Goal: Task Accomplishment & Management: Use online tool/utility

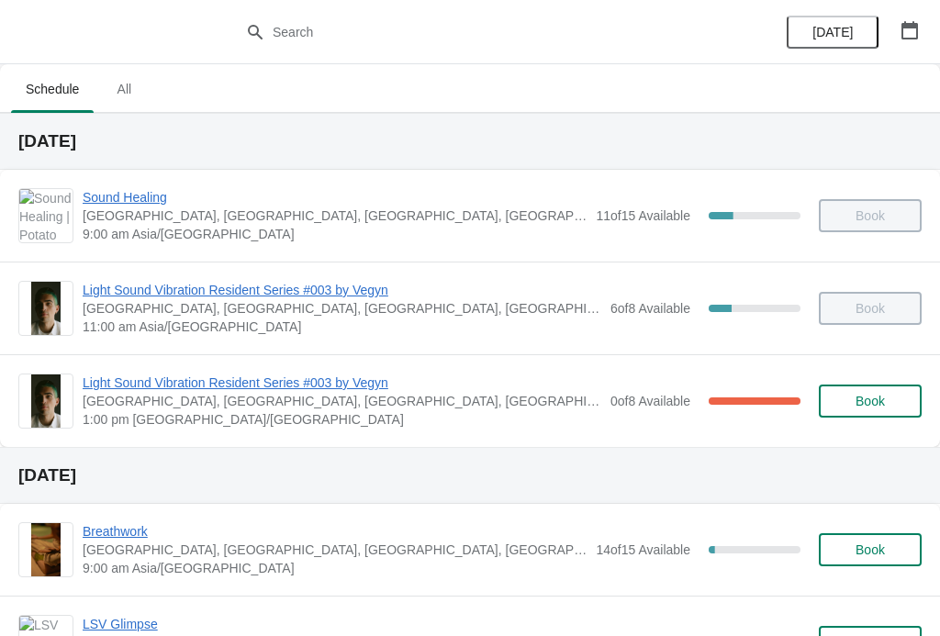
click at [159, 374] on span "Light Sound Vibration Resident Series #003 by Vegyn" at bounding box center [342, 383] width 519 height 18
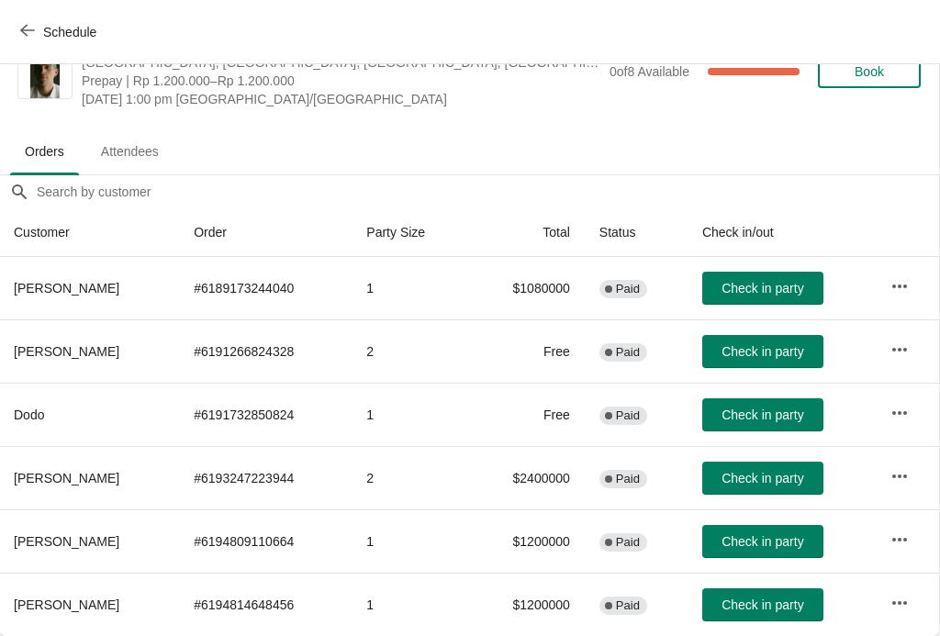
scroll to position [48, 1]
click at [785, 602] on span "Check in party" at bounding box center [763, 605] width 82 height 15
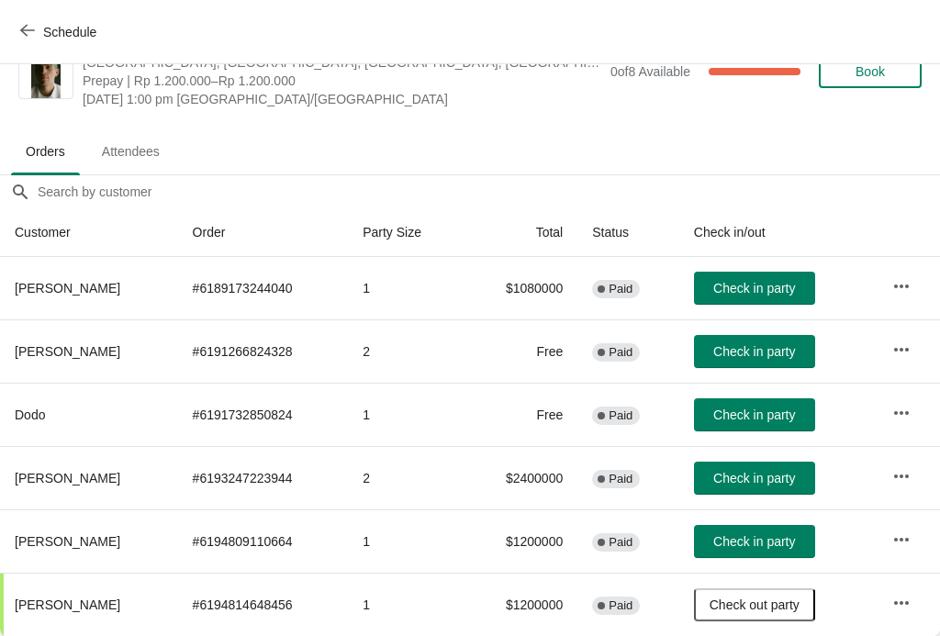
scroll to position [48, 0]
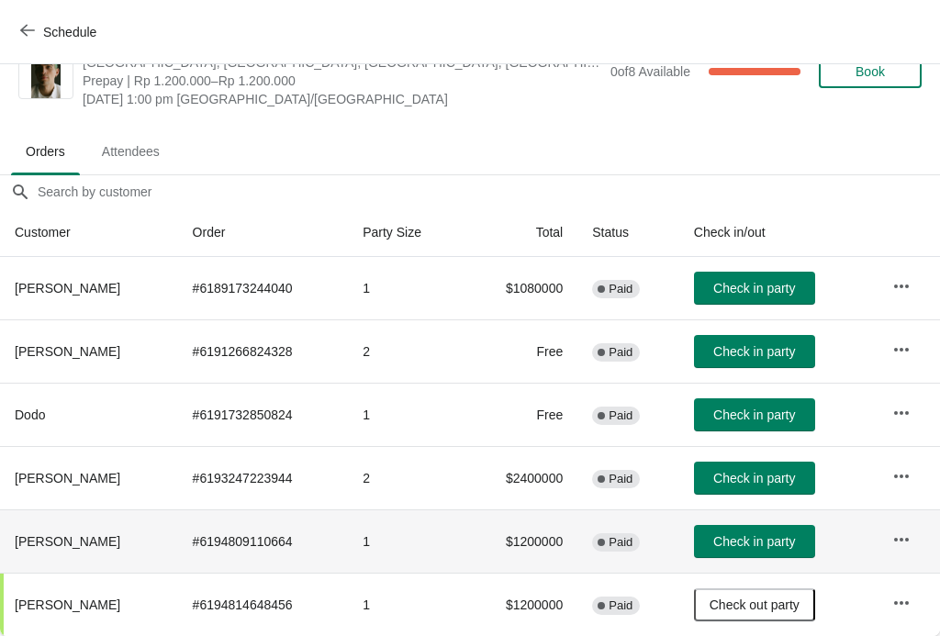
click at [22, 567] on th "[PERSON_NAME]" at bounding box center [89, 541] width 178 height 63
click at [51, 17] on button "Schedule" at bounding box center [60, 32] width 102 height 33
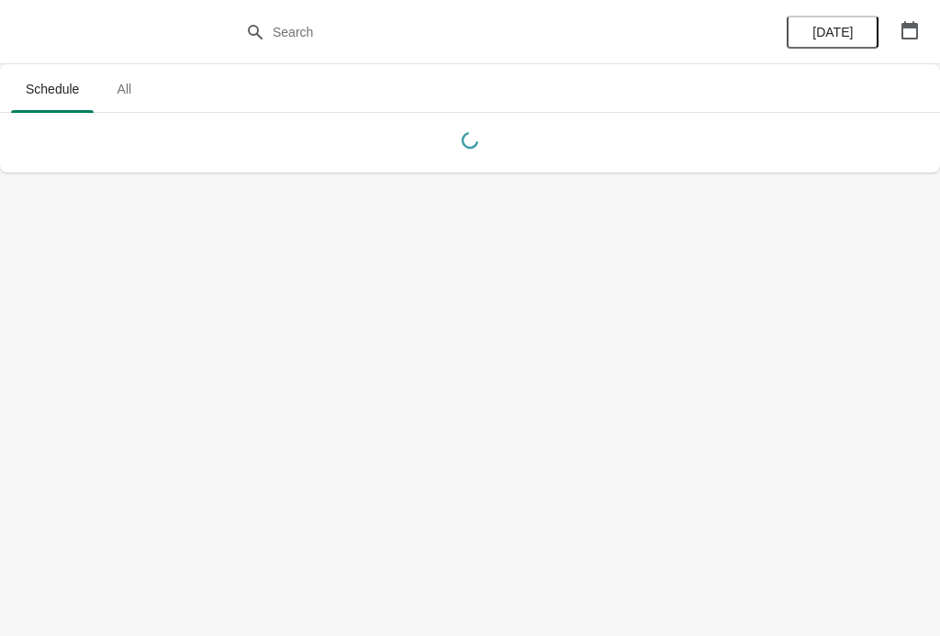
scroll to position [0, 0]
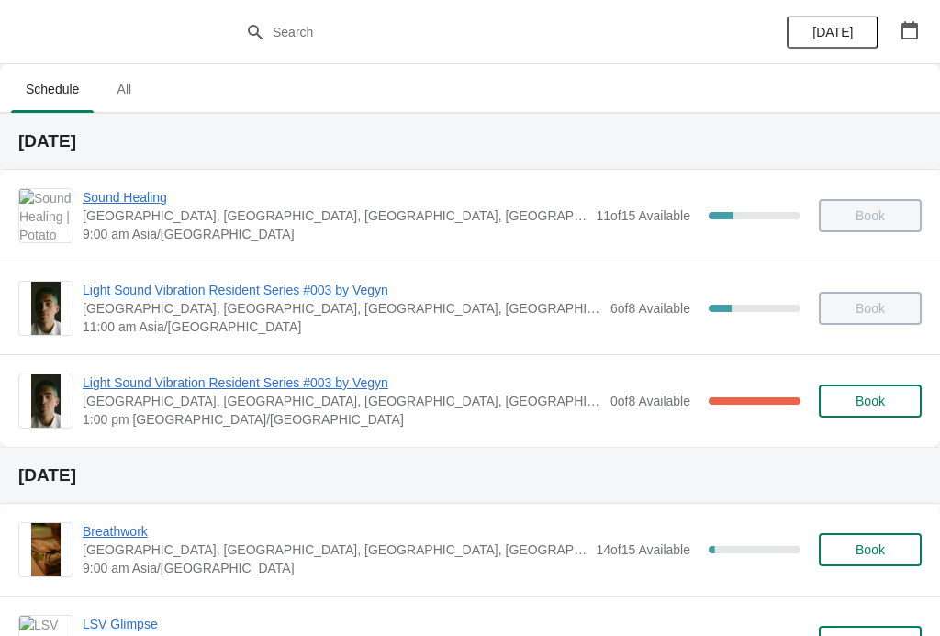
click at [227, 384] on span "Light Sound Vibration Resident Series #003 by Vegyn" at bounding box center [342, 383] width 519 height 18
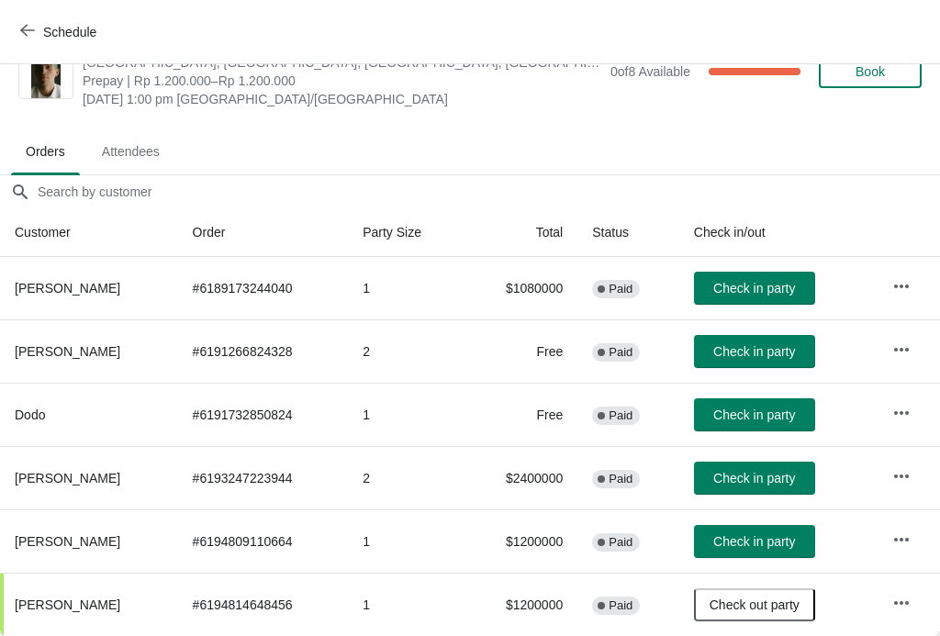
scroll to position [48, 0]
click at [781, 543] on span "Check in party" at bounding box center [754, 541] width 82 height 15
click at [788, 418] on span "Check in party" at bounding box center [754, 415] width 82 height 15
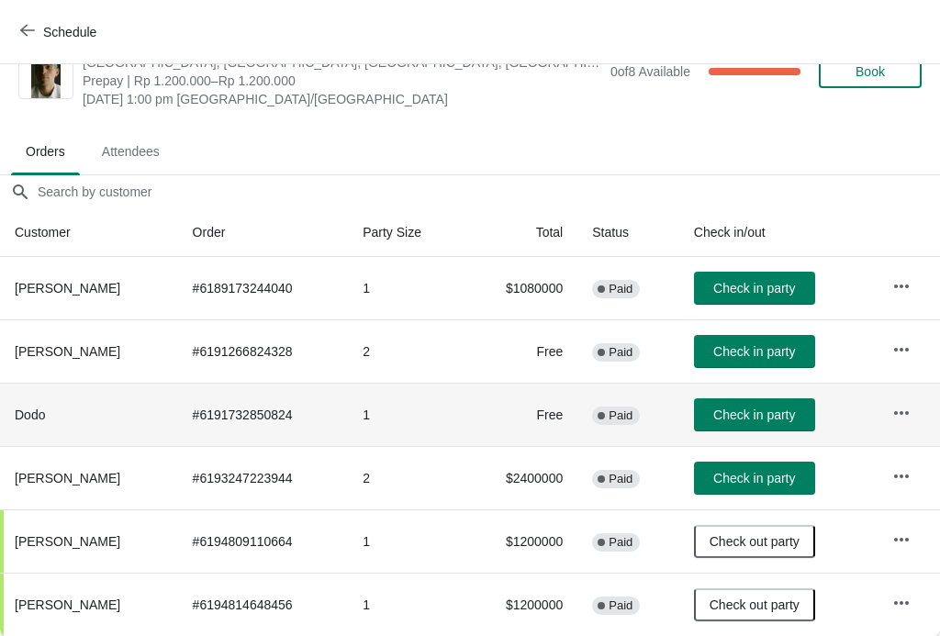
click at [775, 409] on span "Check in party" at bounding box center [754, 415] width 82 height 15
click at [772, 344] on span "Check in party" at bounding box center [754, 351] width 82 height 15
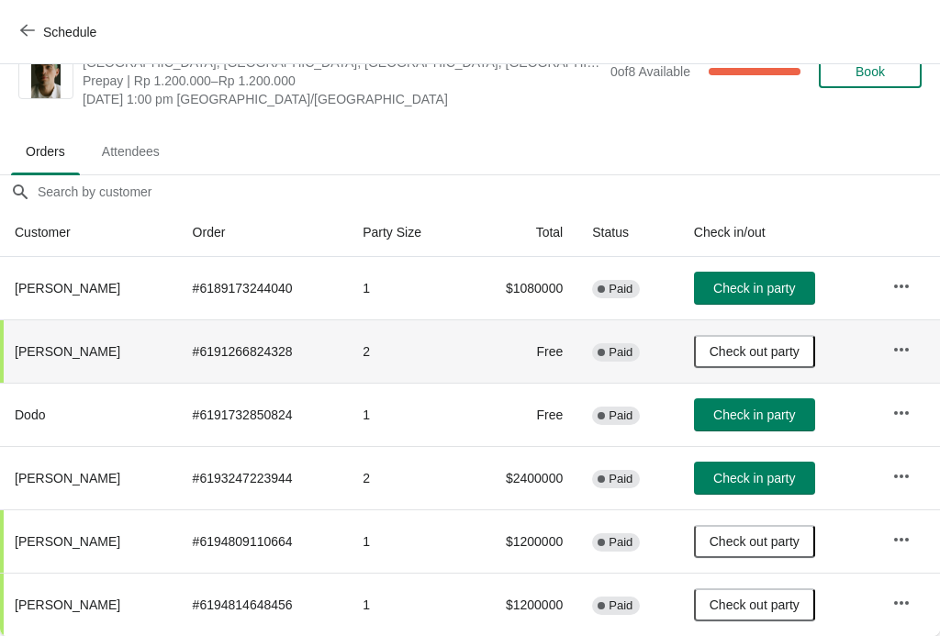
click at [760, 408] on span "Check in party" at bounding box center [754, 415] width 82 height 15
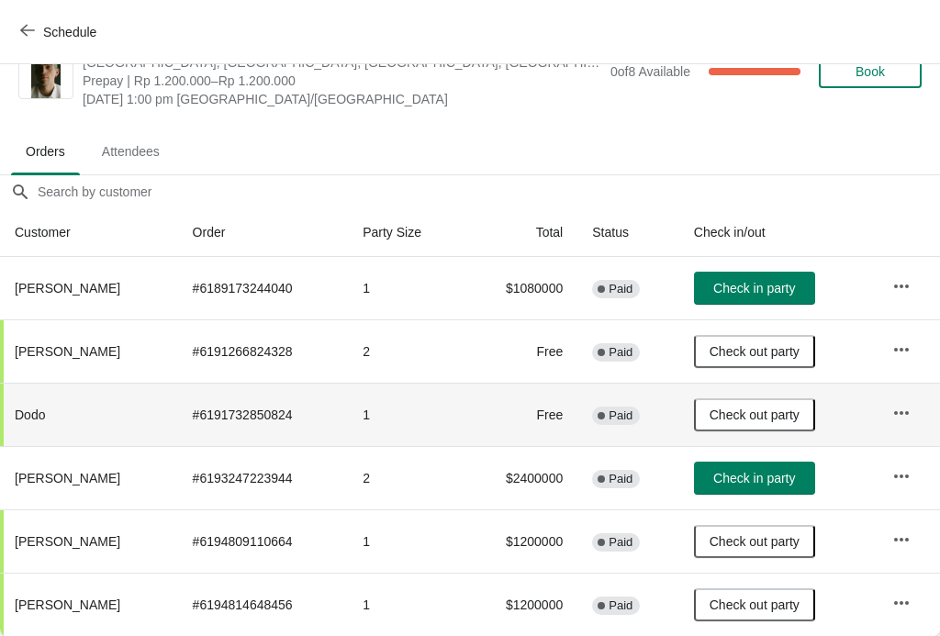
click at [745, 410] on span "Check out party" at bounding box center [755, 415] width 90 height 15
click at [747, 414] on span "Check in party" at bounding box center [754, 415] width 82 height 15
click at [779, 489] on button "Check in party" at bounding box center [754, 478] width 121 height 33
